Goal: Transaction & Acquisition: Purchase product/service

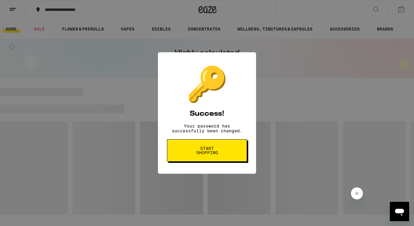
click at [231, 151] on button "Start shopping" at bounding box center [207, 150] width 80 height 22
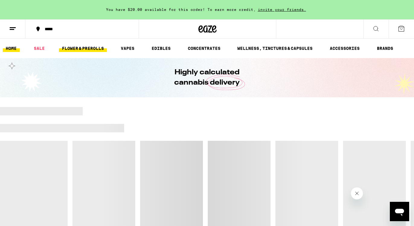
click at [84, 47] on link "FLOWER & PREROLLS" at bounding box center [83, 48] width 48 height 7
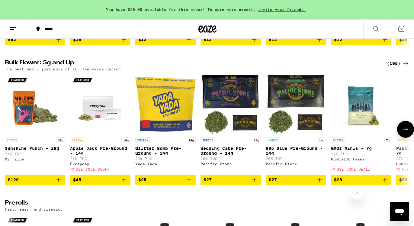
scroll to position [171, 0]
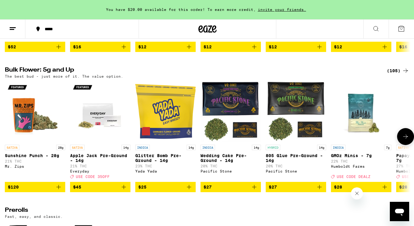
click at [403, 140] on icon at bounding box center [405, 136] width 7 height 7
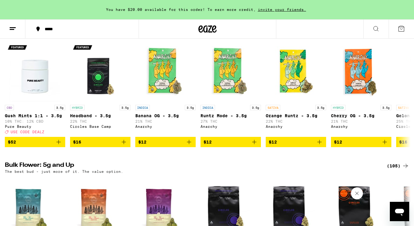
scroll to position [0, 0]
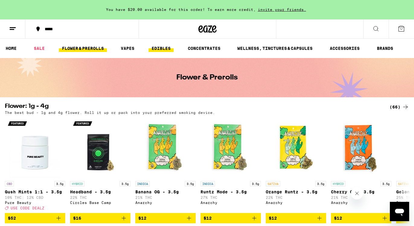
click at [163, 52] on link "EDIBLES" at bounding box center [161, 48] width 25 height 7
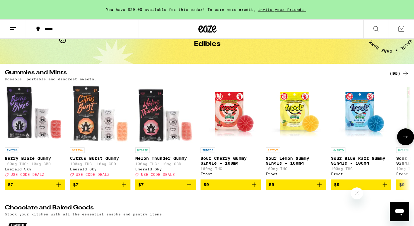
scroll to position [35, 0]
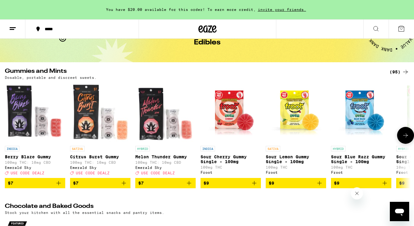
click at [405, 138] on icon at bounding box center [405, 135] width 7 height 7
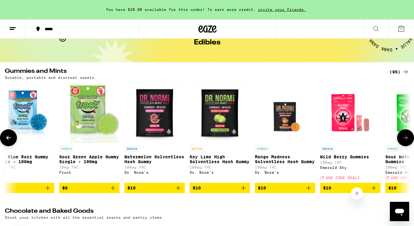
scroll to position [0, 339]
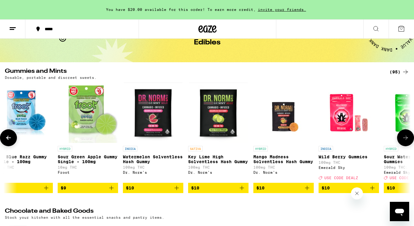
click at [405, 138] on icon at bounding box center [405, 137] width 7 height 7
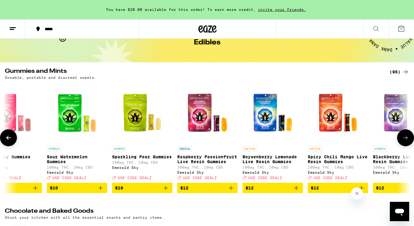
scroll to position [0, 677]
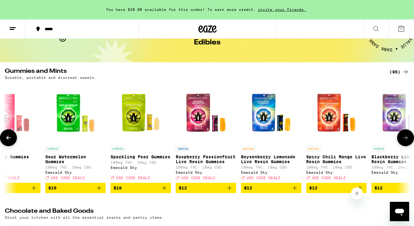
click at [405, 138] on icon at bounding box center [405, 137] width 7 height 7
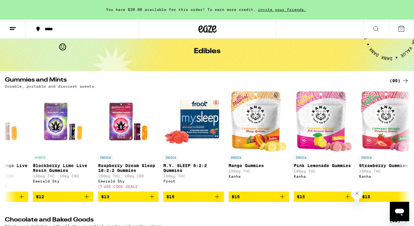
scroll to position [27, 0]
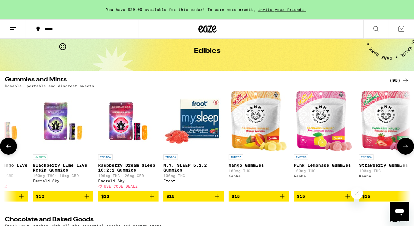
click at [269, 118] on img "Open page for Mango Gummies from Kanha" at bounding box center [259, 121] width 56 height 60
click at [403, 158] on div "INDICA" at bounding box center [389, 156] width 60 height 5
click at [406, 150] on icon at bounding box center [405, 146] width 7 height 7
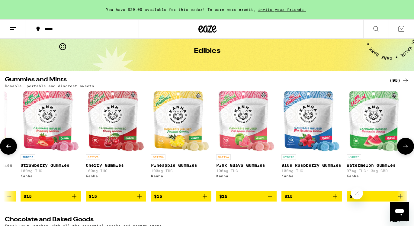
click at [406, 150] on icon at bounding box center [405, 146] width 7 height 7
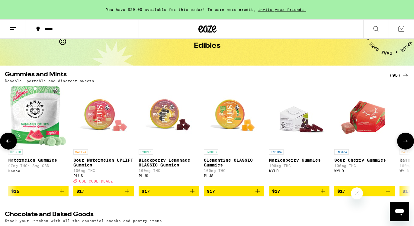
scroll to position [32, 0]
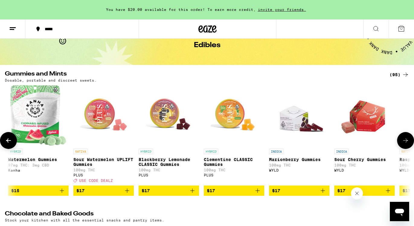
click at [115, 194] on span "$17" at bounding box center [103, 190] width 54 height 7
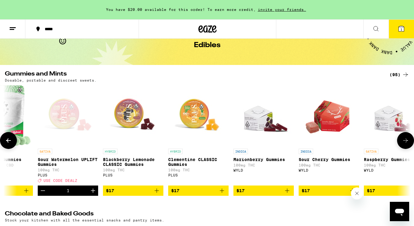
scroll to position [0, 1729]
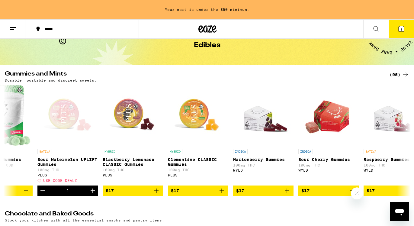
click at [376, 25] on icon at bounding box center [376, 28] width 7 height 7
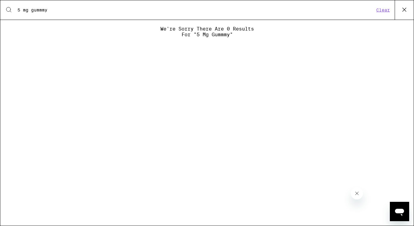
click at [24, 11] on input "5 mg gummmy" at bounding box center [195, 9] width 357 height 5
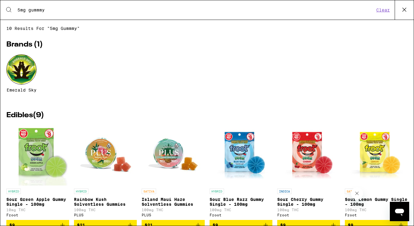
click at [54, 11] on input "5mg gummmy" at bounding box center [195, 9] width 357 height 5
type input "5mg gummmy"
click at [402, 13] on icon at bounding box center [404, 9] width 9 height 9
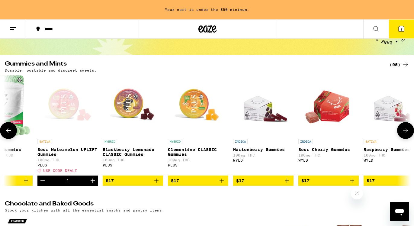
scroll to position [44, 0]
